Goal: Information Seeking & Learning: Get advice/opinions

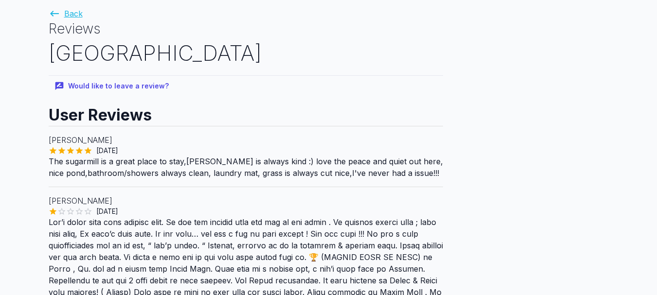
click at [77, 14] on link "Back" at bounding box center [66, 14] width 34 height 10
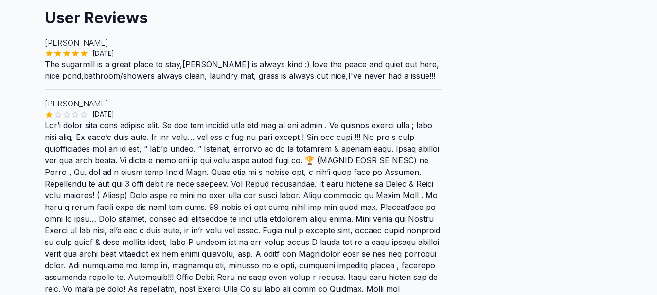
scroll to position [1135, 0]
